Goal: Task Accomplishment & Management: Manage account settings

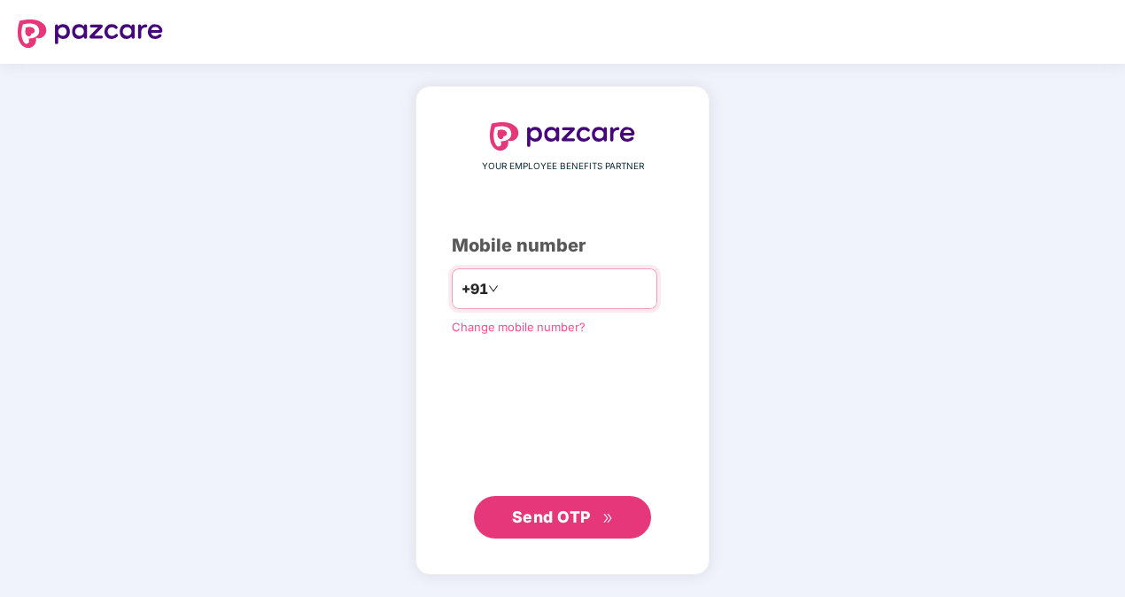
click at [502, 285] on input "**********" at bounding box center [574, 288] width 145 height 28
type input "**********"
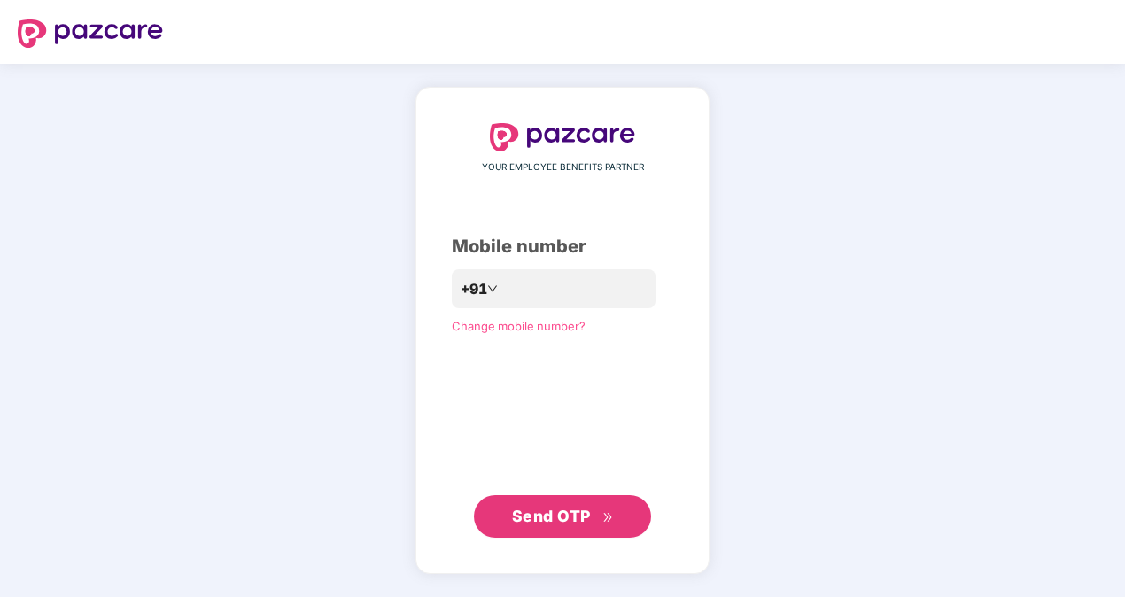
click at [528, 505] on span "Send OTP" at bounding box center [563, 516] width 102 height 25
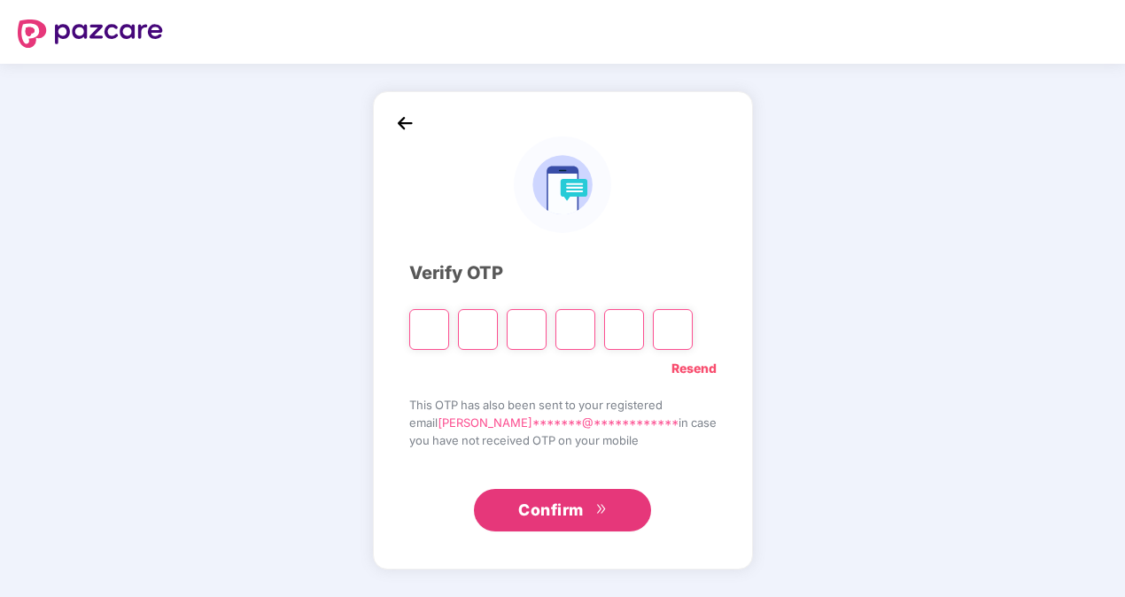
paste input "*"
type input "*"
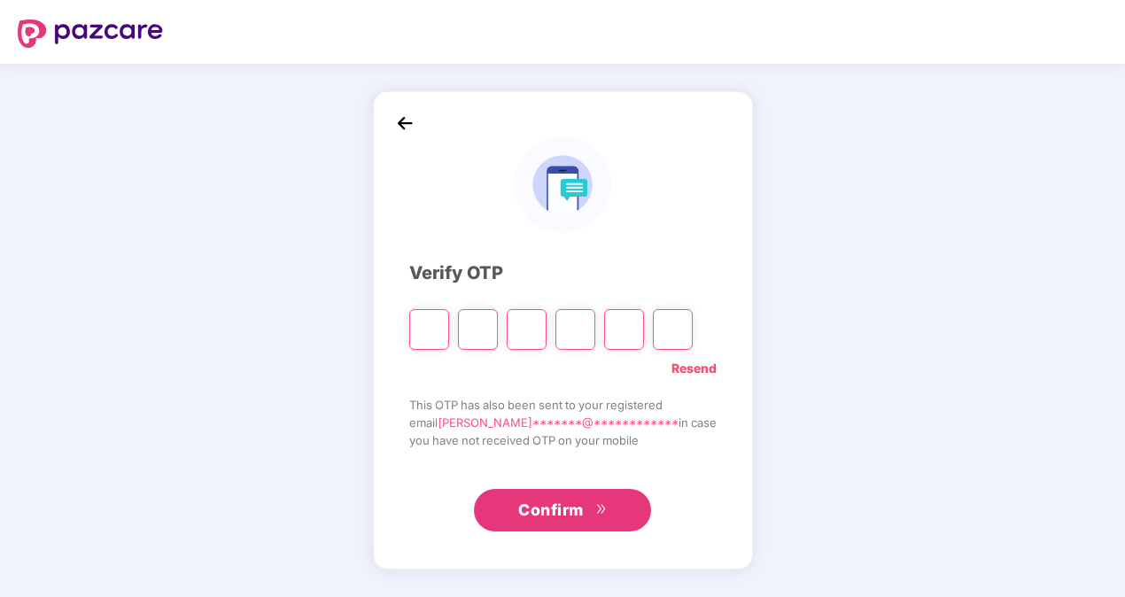
type input "*"
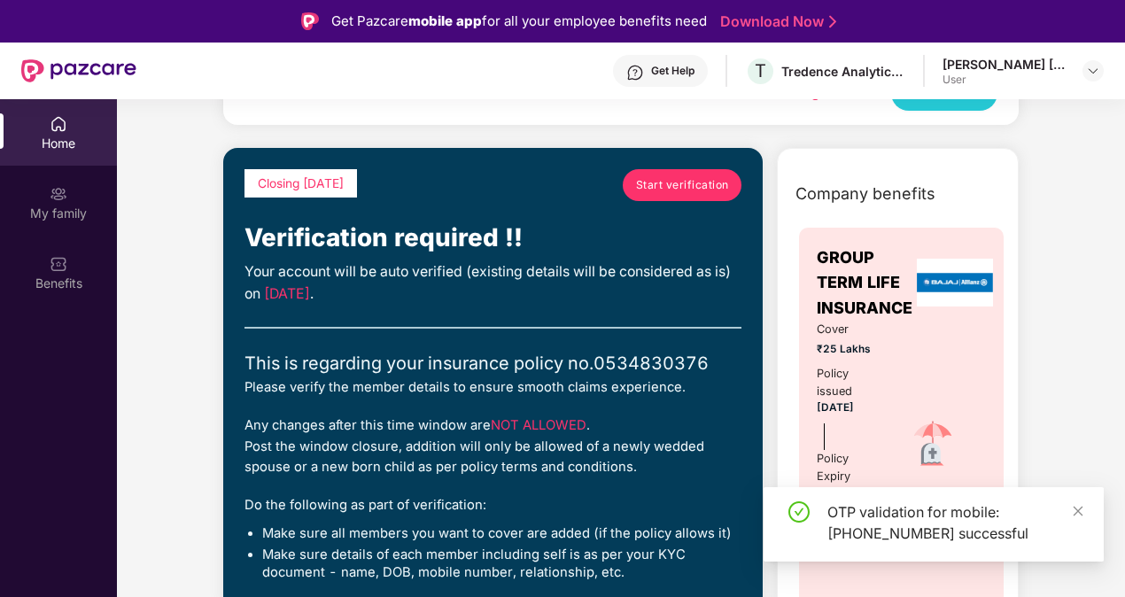
scroll to position [120, 0]
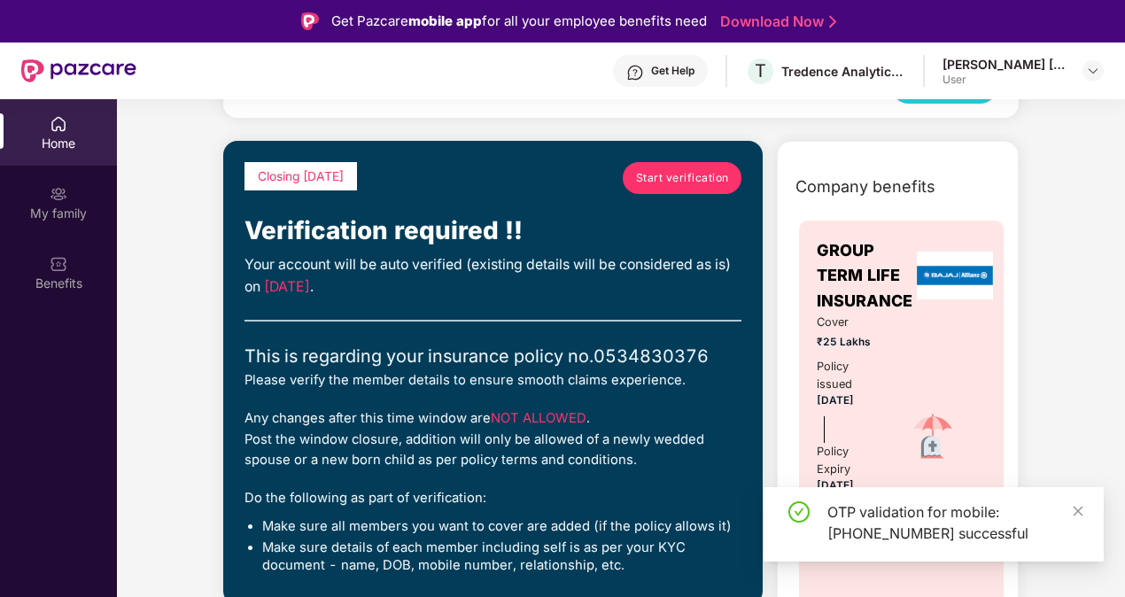
click at [1068, 512] on div "OTP validation for mobile: +917020358409 successful" at bounding box center [954, 522] width 255 height 43
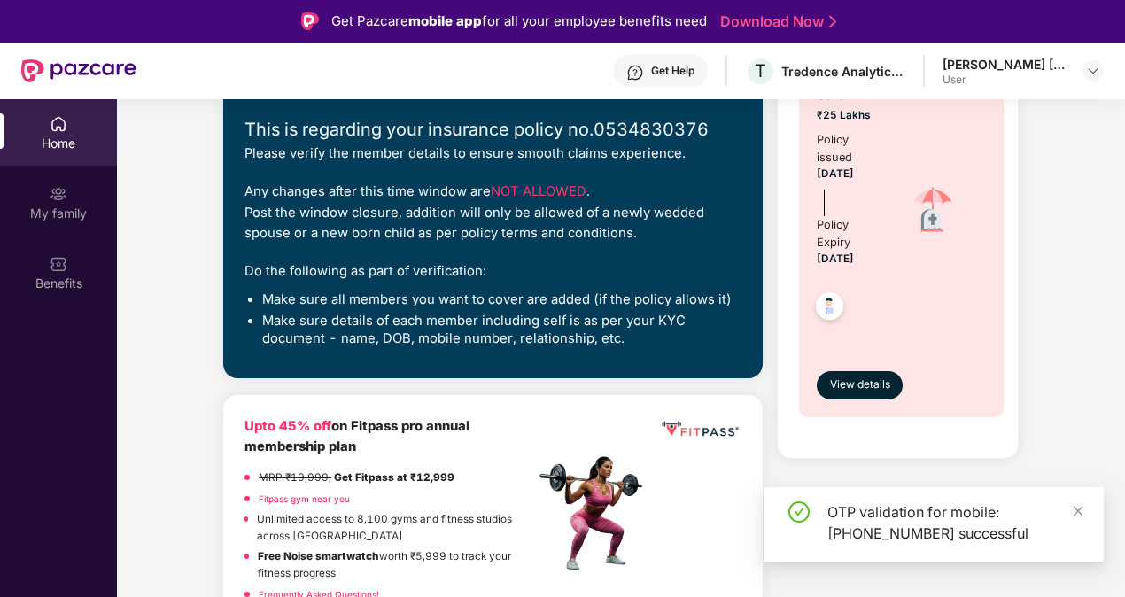
scroll to position [364, 0]
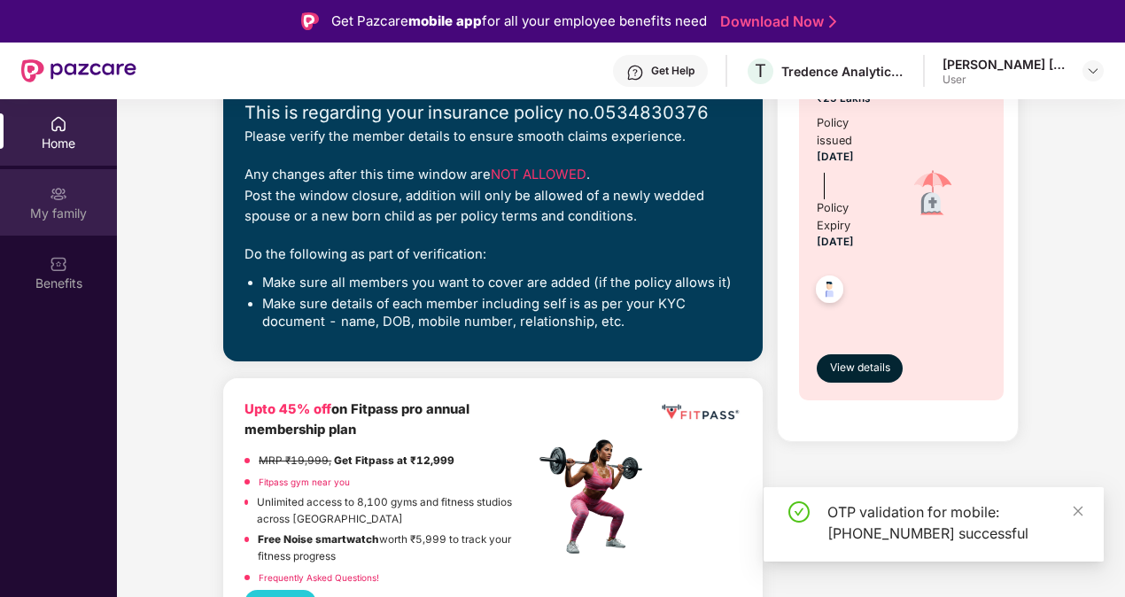
click at [71, 187] on div "My family" at bounding box center [58, 202] width 117 height 66
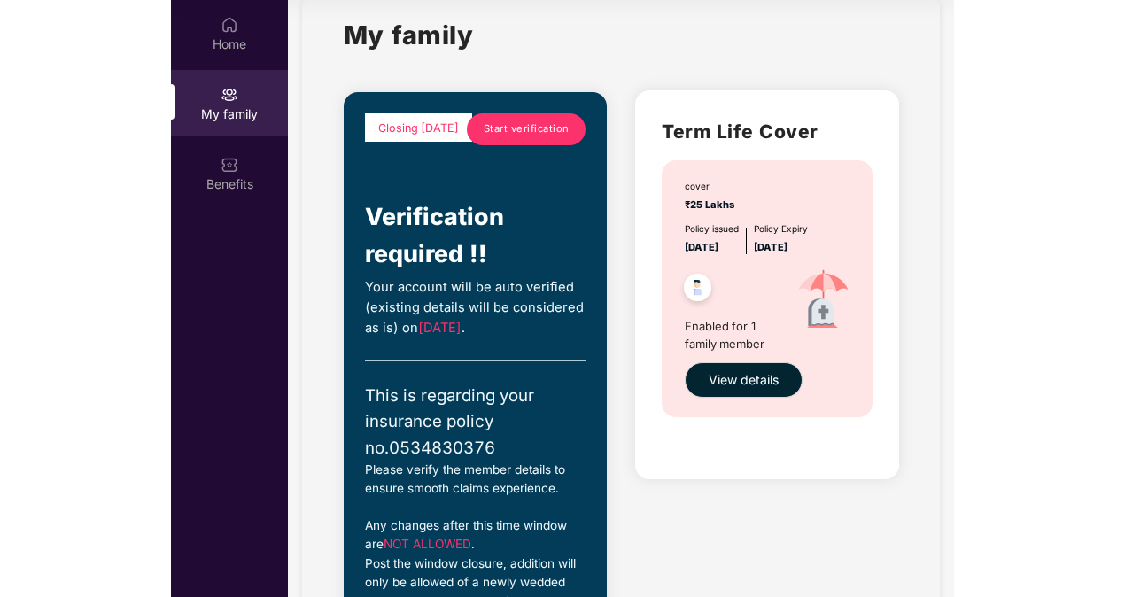
scroll to position [31, 0]
